Goal: Obtain resource: Download file/media

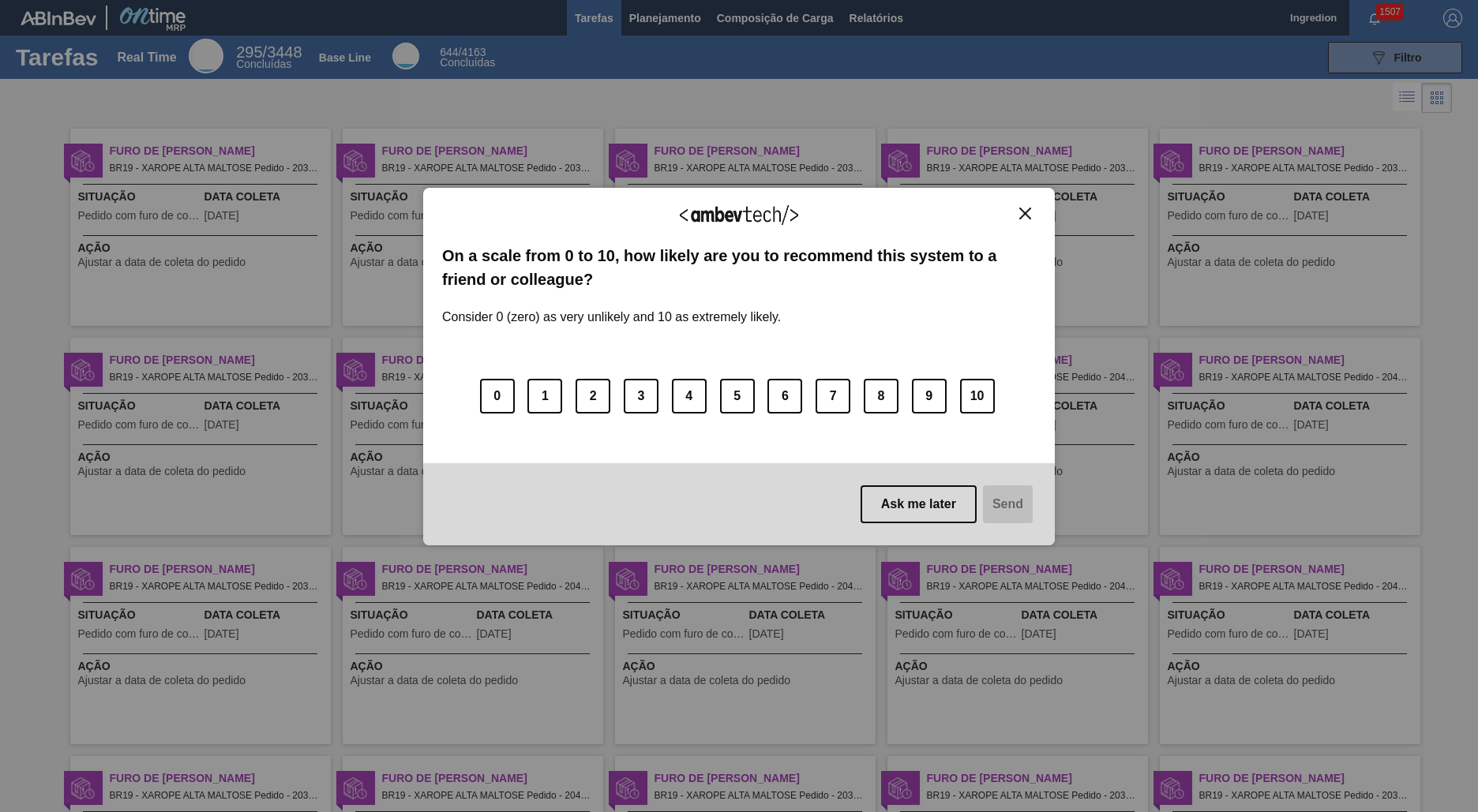
click at [1024, 213] on img "Close" at bounding box center [1024, 213] width 11 height 11
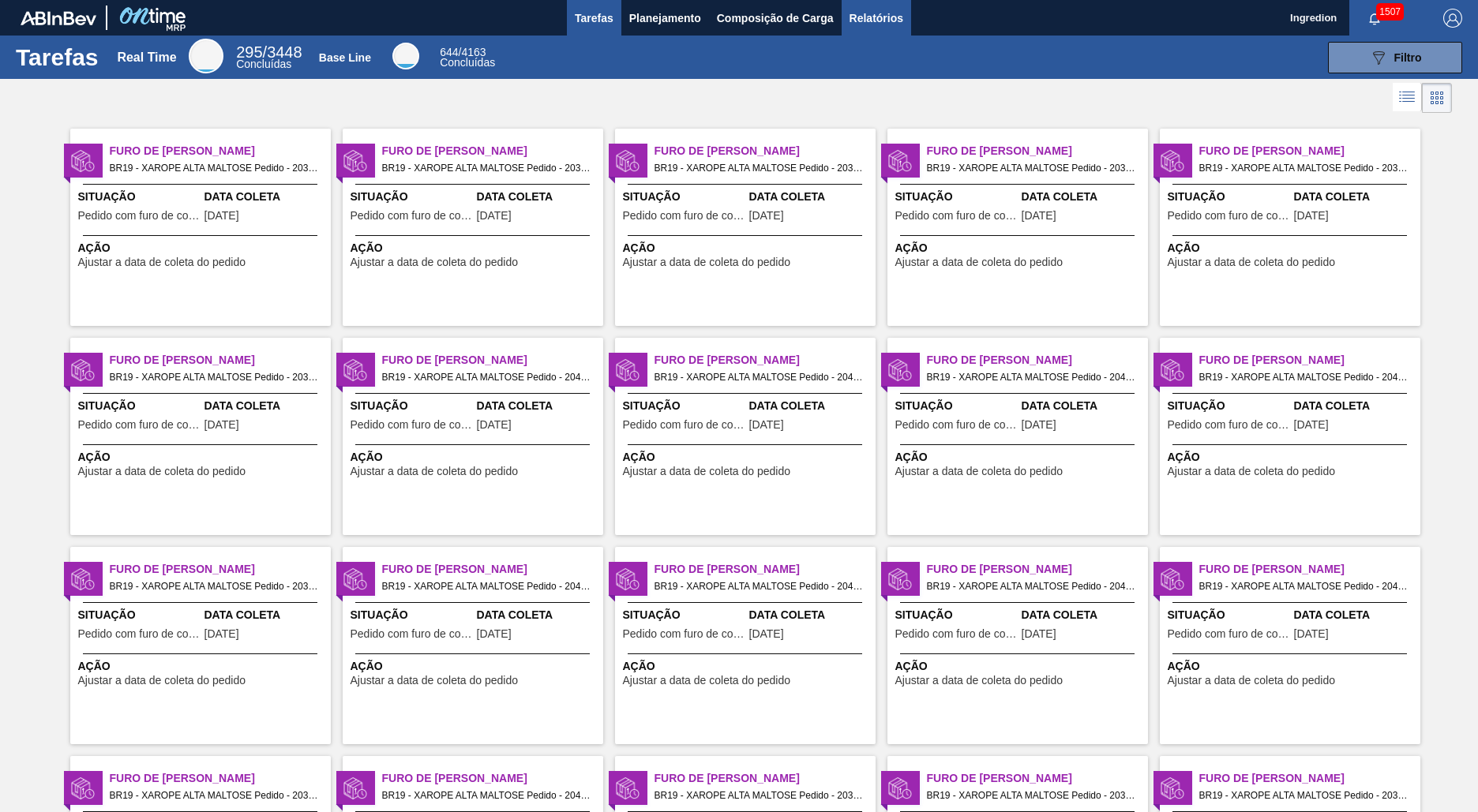
click at [875, 18] on span "Relatórios" at bounding box center [876, 18] width 54 height 19
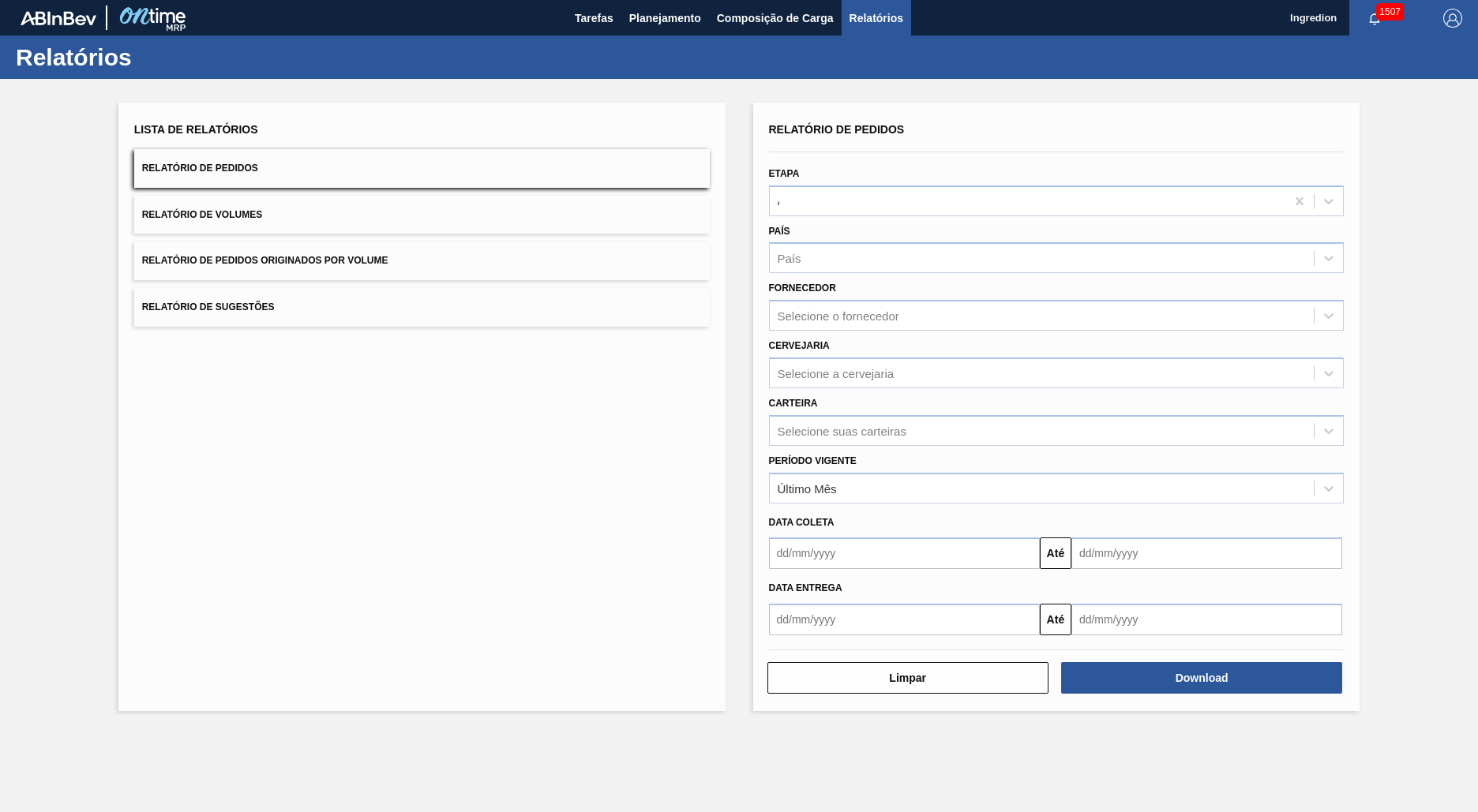
type input "Aguardando Faturamento"
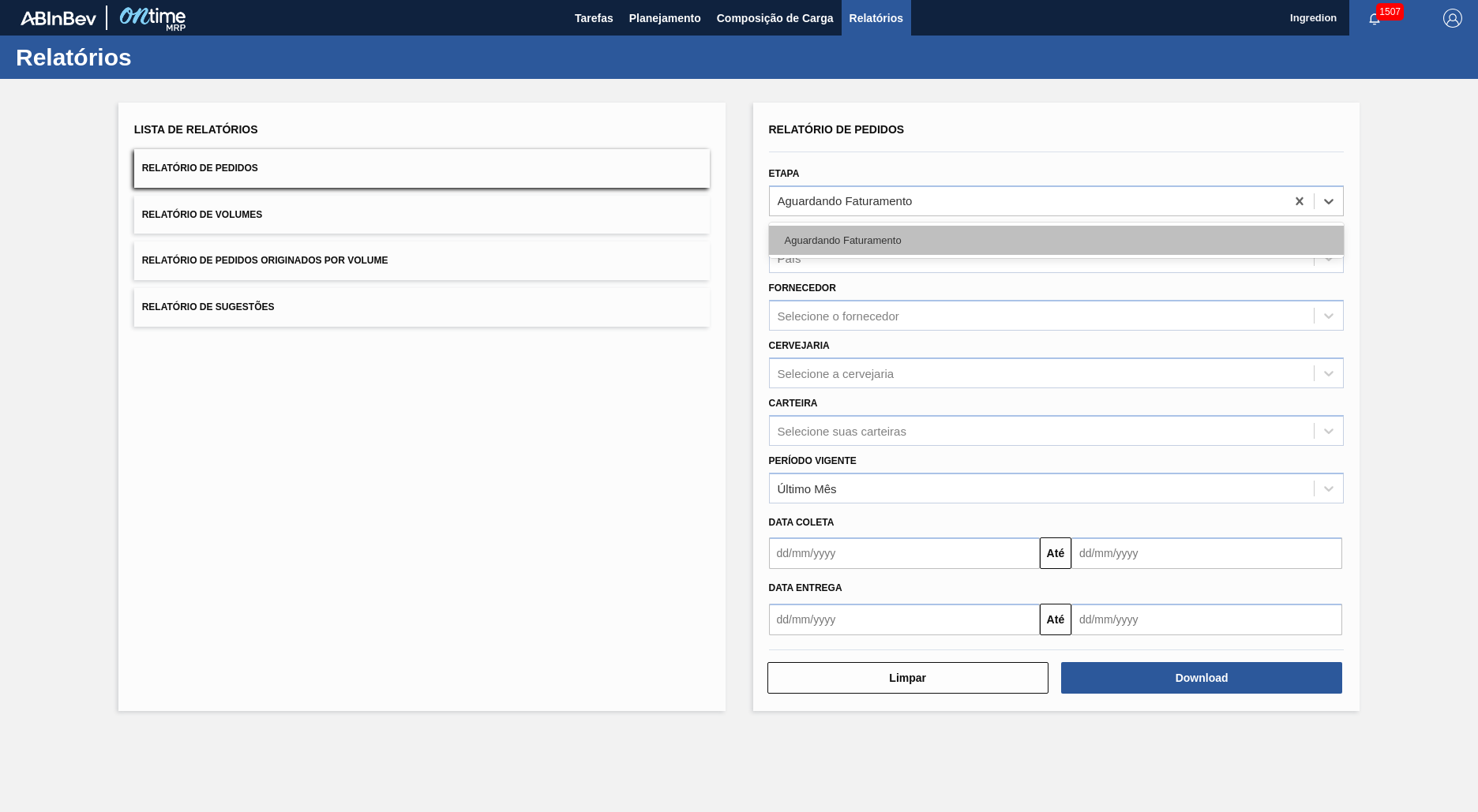
click at [1055, 240] on div "Aguardando Faturamento" at bounding box center [1056, 240] width 576 height 29
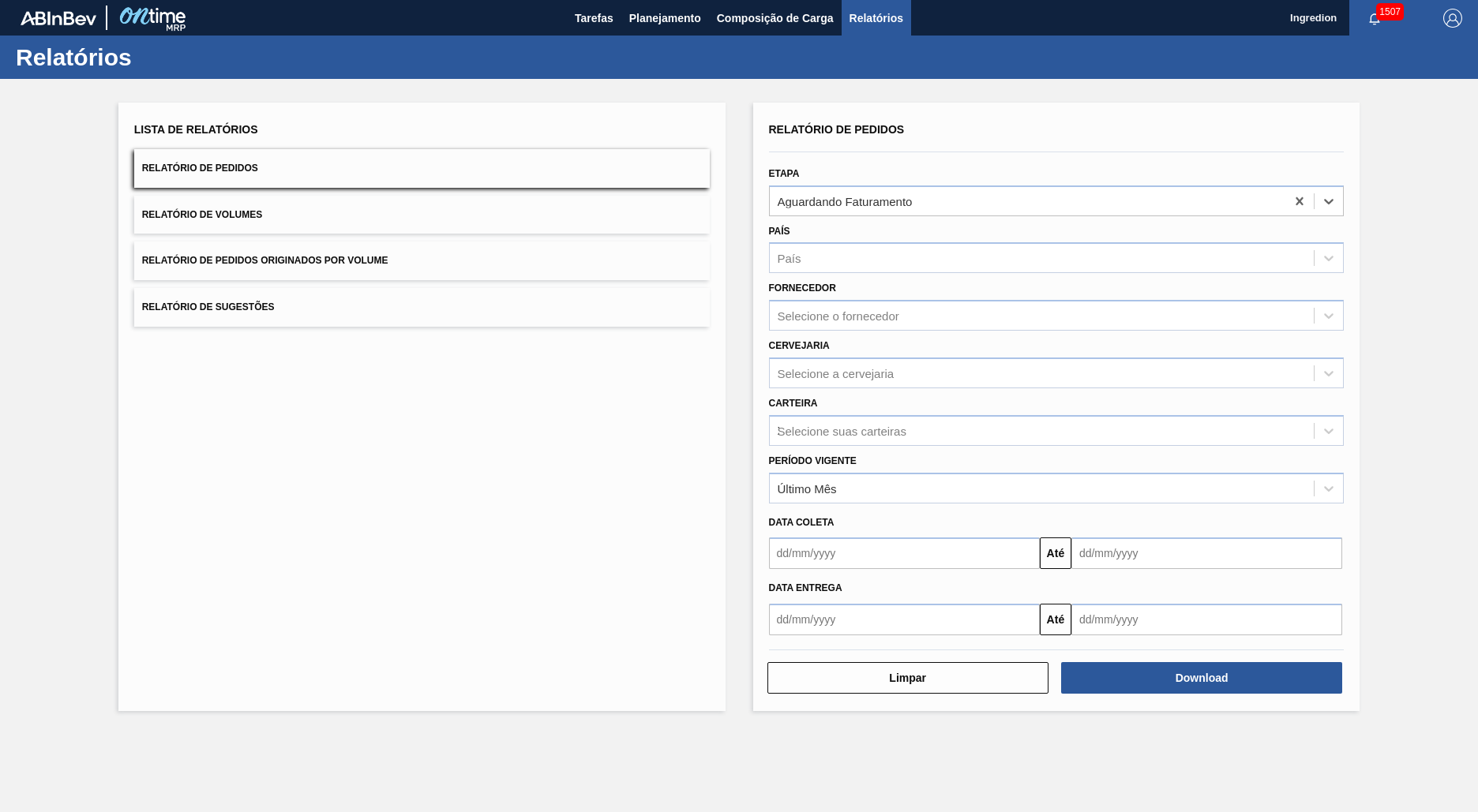
type input "Xarope"
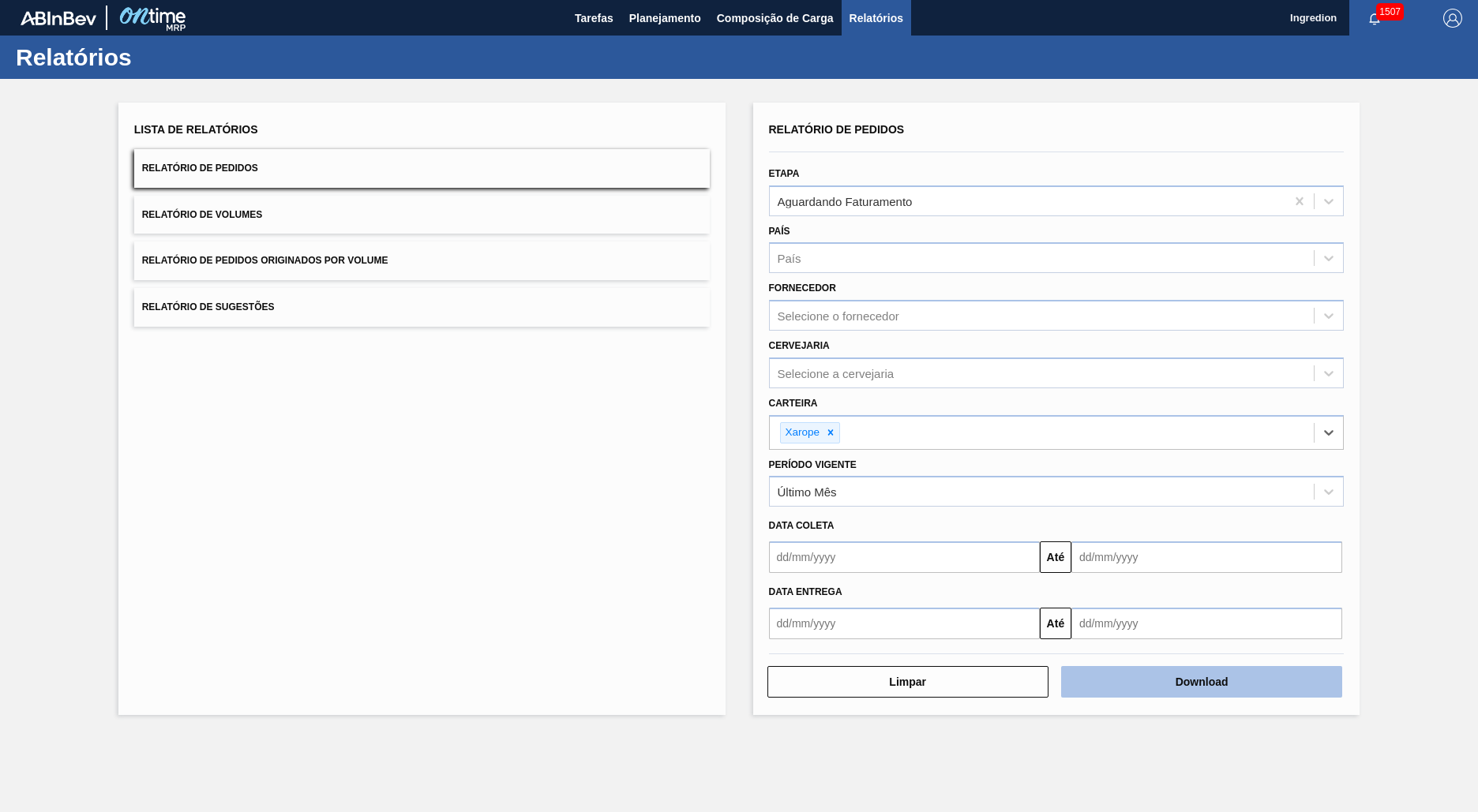
click at [1201, 682] on button "Download" at bounding box center [1201, 682] width 281 height 32
